Goal: Book appointment/travel/reservation

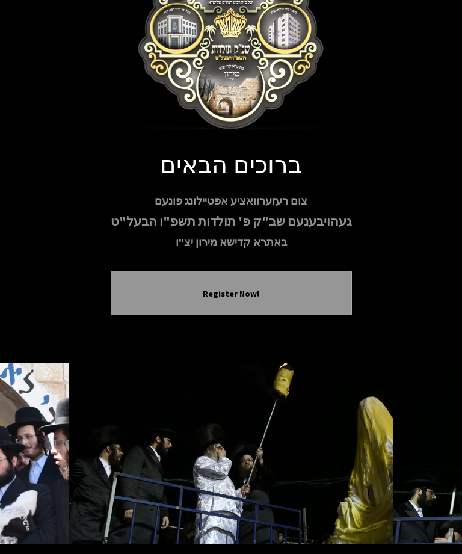
scroll to position [111, 0]
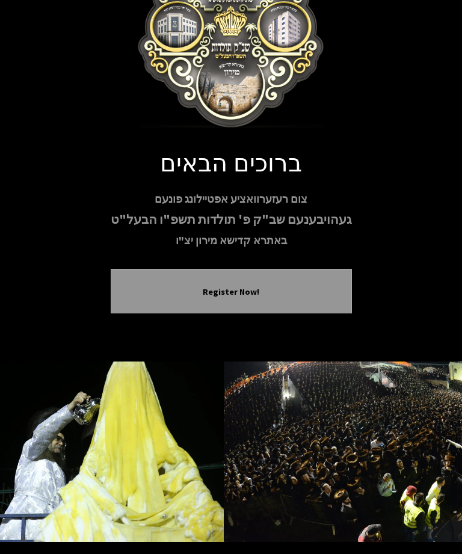
click at [149, 287] on button "Register Now!" at bounding box center [231, 292] width 211 height 13
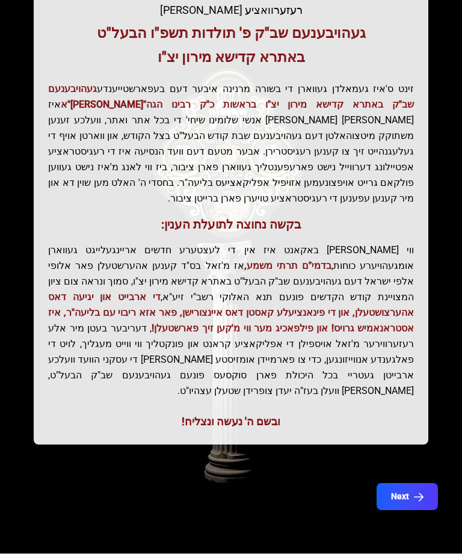
scroll to position [304, 0]
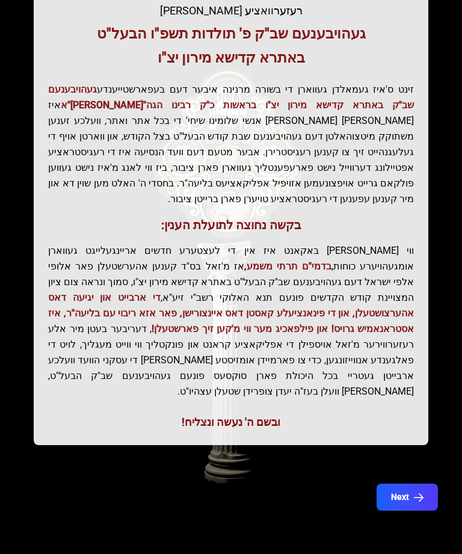
click at [422, 492] on icon "button" at bounding box center [419, 497] width 10 height 10
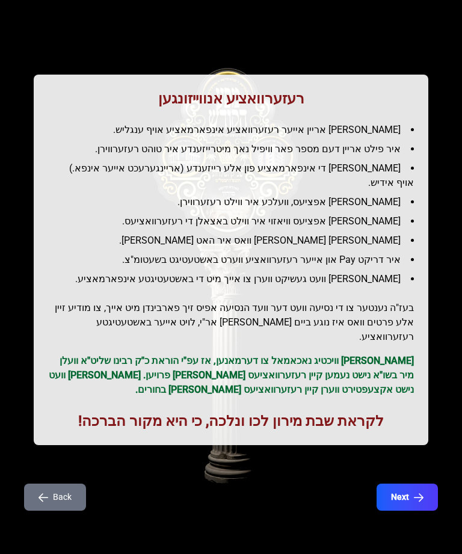
scroll to position [168, 0]
click at [426, 483] on button "Next" at bounding box center [406, 496] width 61 height 27
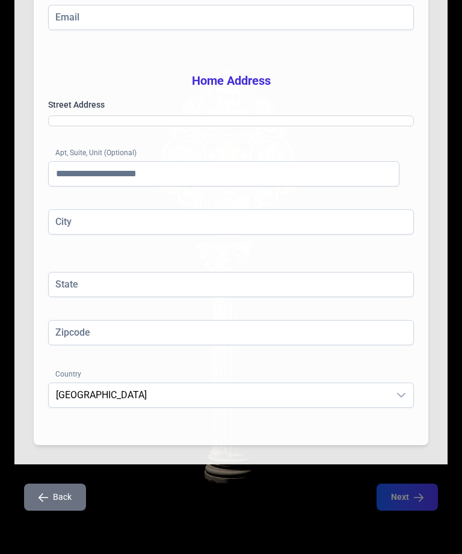
scroll to position [548, 0]
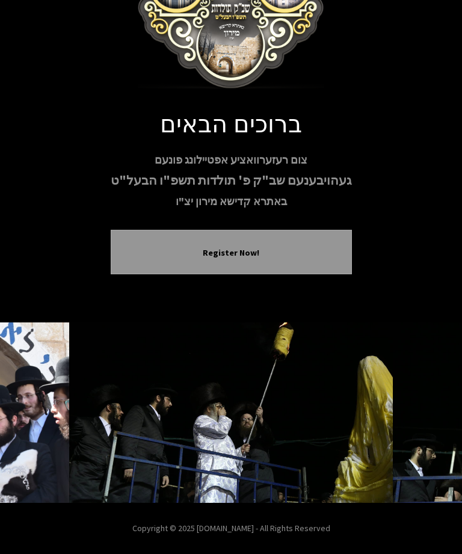
scroll to position [150, 0]
